Goal: Task Accomplishment & Management: Manage account settings

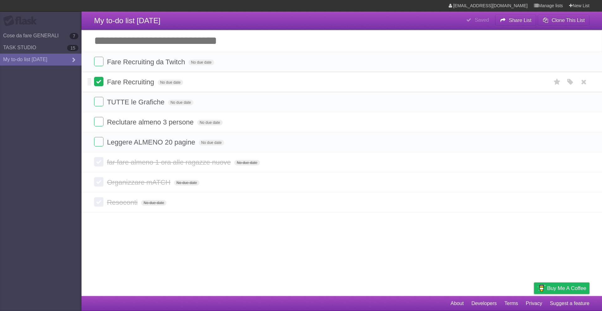
click at [95, 83] on label at bounding box center [98, 81] width 9 height 9
click at [101, 60] on label at bounding box center [98, 61] width 9 height 9
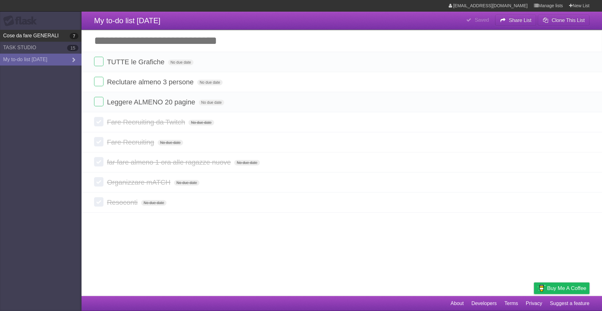
click at [60, 35] on link "Cose da fare GENERALI 7" at bounding box center [41, 36] width 82 height 12
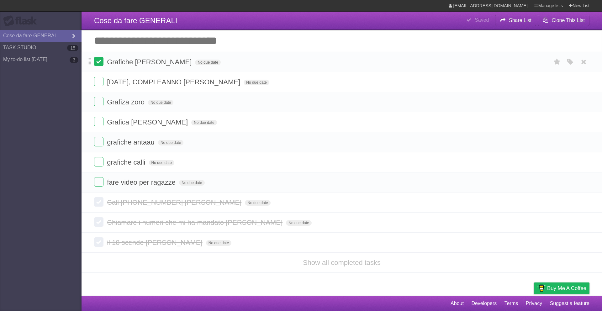
click at [95, 66] on label at bounding box center [98, 61] width 9 height 9
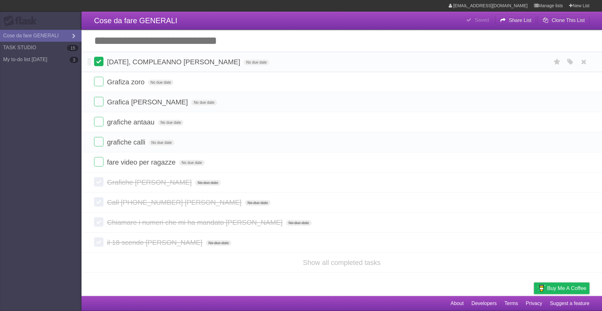
click at [101, 63] on label at bounding box center [98, 61] width 9 height 9
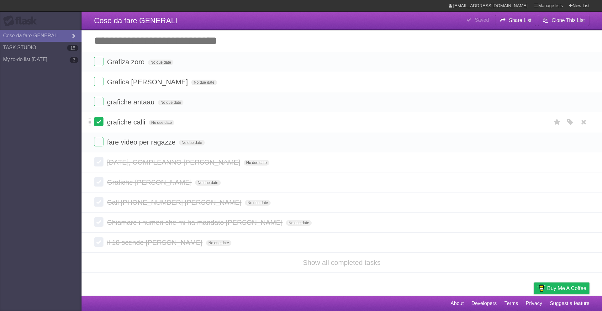
click at [99, 124] on label at bounding box center [98, 121] width 9 height 9
click at [99, 65] on label at bounding box center [98, 61] width 9 height 9
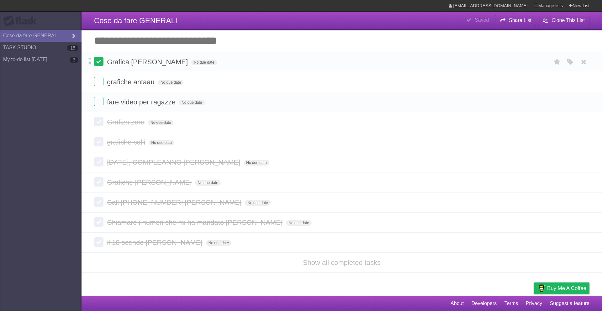
click at [99, 64] on label at bounding box center [98, 61] width 9 height 9
click at [105, 66] on form "grafiche antaau No due date White Red Blue Green Purple Orange" at bounding box center [342, 62] width 496 height 10
click at [96, 65] on label at bounding box center [98, 61] width 9 height 9
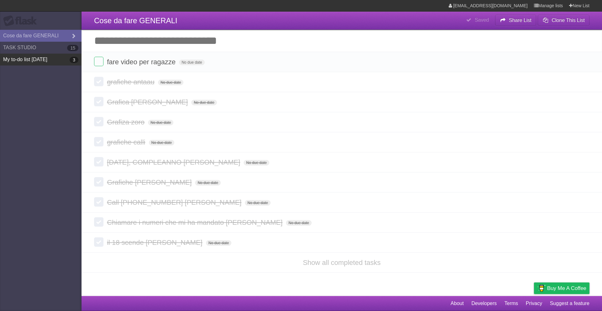
click at [37, 56] on link "My to-do list [DATE] 3" at bounding box center [41, 60] width 82 height 12
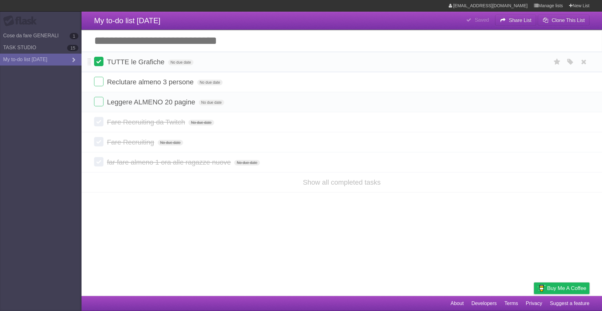
click at [100, 62] on label at bounding box center [98, 61] width 9 height 9
